Goal: Task Accomplishment & Management: Use online tool/utility

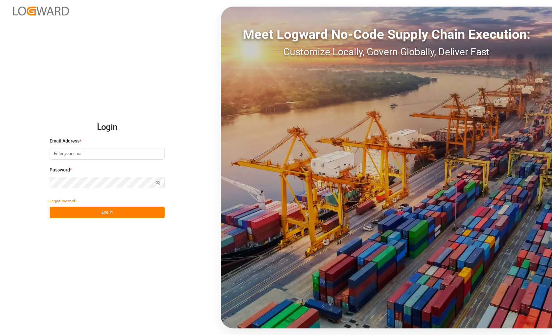
click at [124, 155] on input at bounding box center [107, 154] width 115 height 12
type input "[EMAIL_ADDRESS][DOMAIN_NAME]"
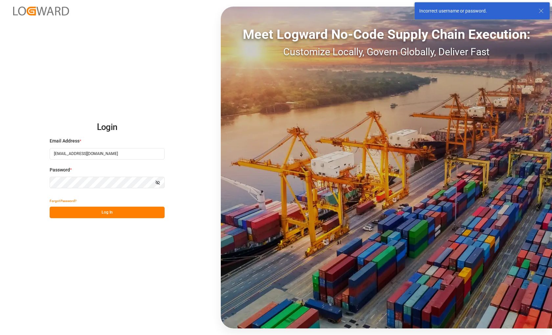
click at [127, 153] on input "[EMAIL_ADDRESS][DOMAIN_NAME]" at bounding box center [107, 154] width 115 height 12
click at [0, 334] on com-1password-button at bounding box center [0, 335] width 0 height 0
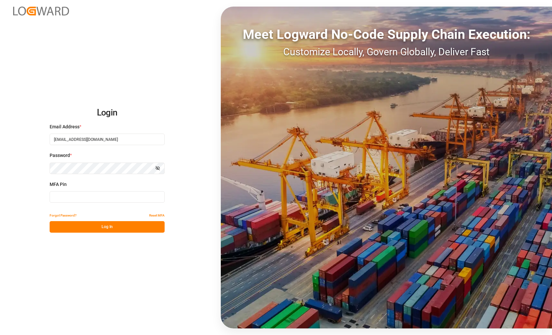
click at [115, 197] on input at bounding box center [107, 197] width 115 height 12
paste input "642142"
type input "642142"
click at [112, 226] on button "Log In" at bounding box center [107, 227] width 115 height 12
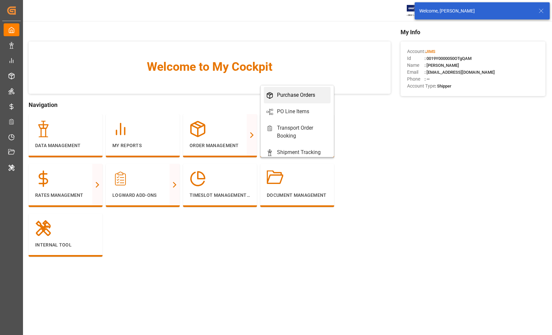
click at [289, 98] on div "Purchase Orders" at bounding box center [296, 95] width 38 height 8
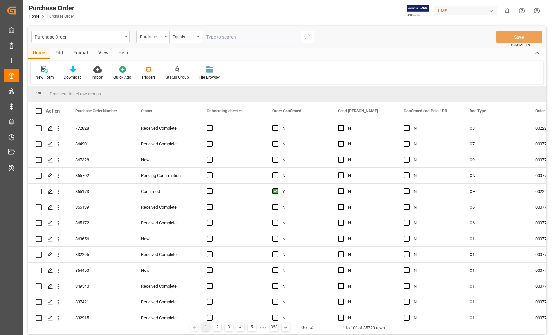
click at [147, 71] on icon at bounding box center [148, 69] width 7 height 7
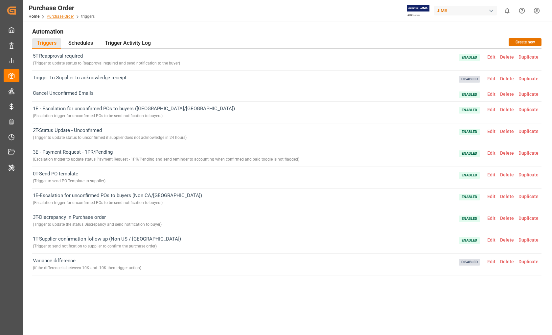
click at [58, 16] on link "Purchase Order" at bounding box center [60, 16] width 27 height 5
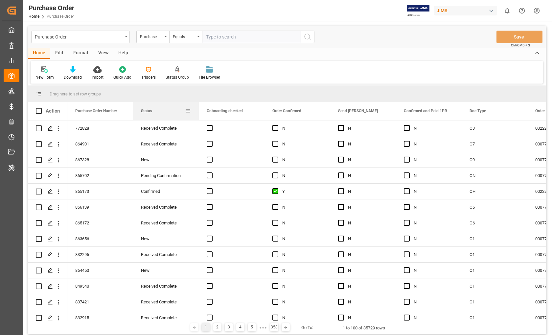
drag, startPoint x: 150, startPoint y: 112, endPoint x: 148, endPoint y: 99, distance: 13.4
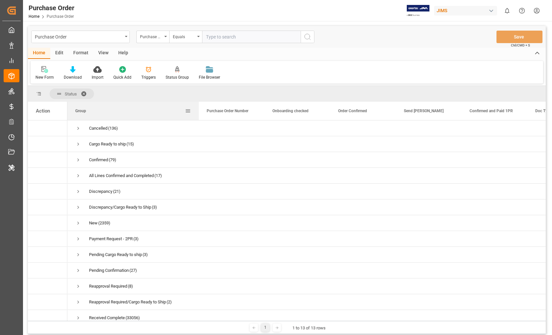
drag, startPoint x: 132, startPoint y: 110, endPoint x: 198, endPoint y: 111, distance: 65.7
click at [198, 111] on div at bounding box center [199, 111] width 3 height 18
click at [76, 33] on div "Purchase Order" at bounding box center [79, 36] width 88 height 8
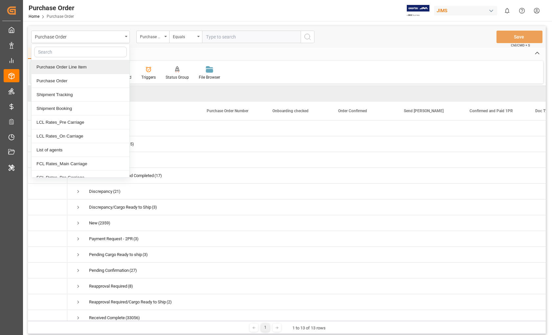
click at [72, 65] on div "Purchase Order Line Item" at bounding box center [81, 67] width 98 height 14
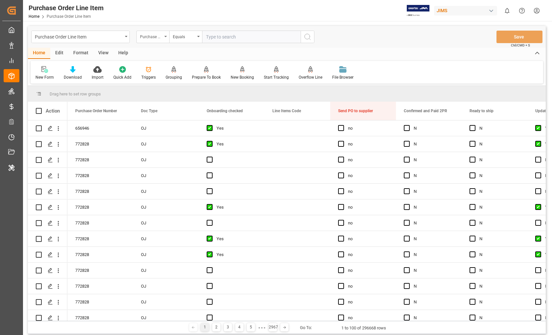
click at [165, 36] on icon "open menu" at bounding box center [165, 36] width 3 height 1
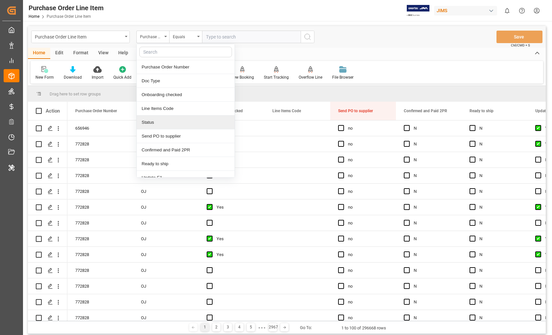
click at [161, 126] on div "Status" at bounding box center [186, 122] width 98 height 14
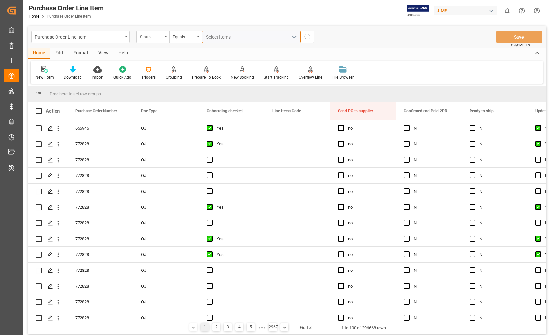
click at [294, 36] on button "Select Items" at bounding box center [251, 37] width 99 height 12
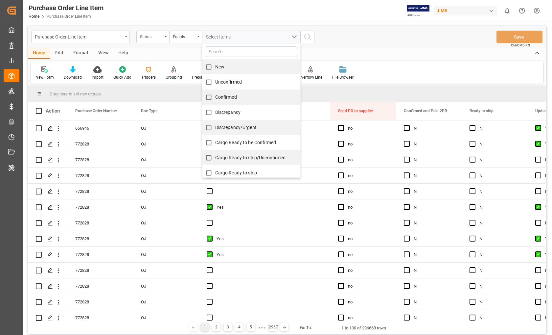
click at [208, 82] on input "Unconfirmed" at bounding box center [208, 82] width 13 height 13
checkbox input "true"
click at [308, 35] on icon "search button" at bounding box center [308, 37] width 8 height 8
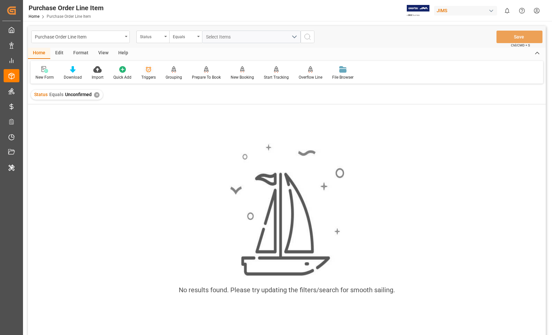
click at [150, 72] on icon at bounding box center [148, 69] width 7 height 7
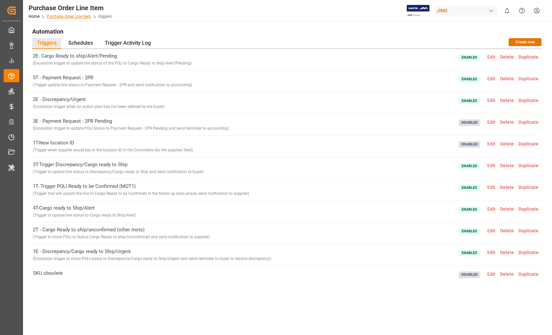
click at [63, 17] on link "Purchase Order Line Item" at bounding box center [69, 16] width 44 height 5
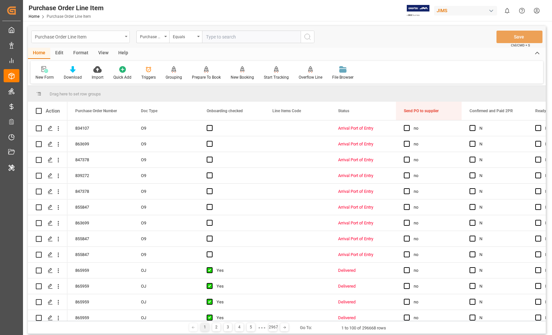
click at [91, 40] on div "Purchase Order Line Item" at bounding box center [79, 36] width 88 height 8
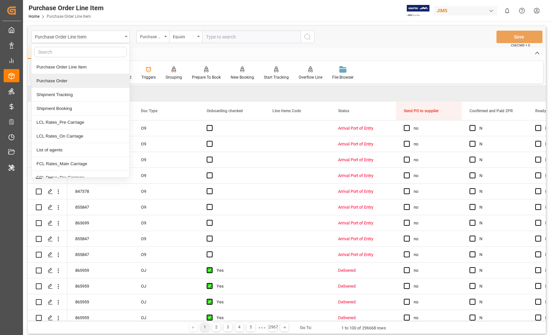
click at [79, 78] on div "Purchase Order" at bounding box center [81, 81] width 98 height 14
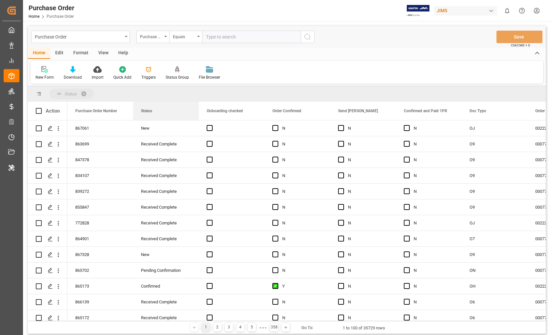
drag, startPoint x: 150, startPoint y: 113, endPoint x: 144, endPoint y: 93, distance: 20.4
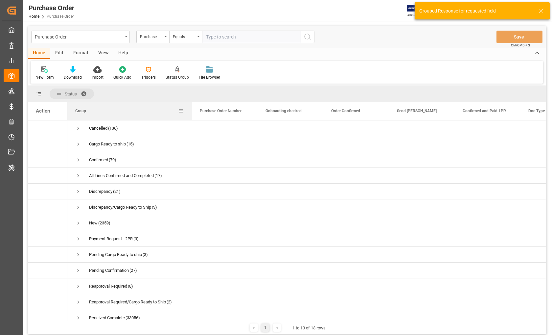
drag, startPoint x: 133, startPoint y: 108, endPoint x: 193, endPoint y: 112, distance: 59.9
click at [193, 112] on div at bounding box center [192, 111] width 3 height 18
